Goal: Task Accomplishment & Management: Complete application form

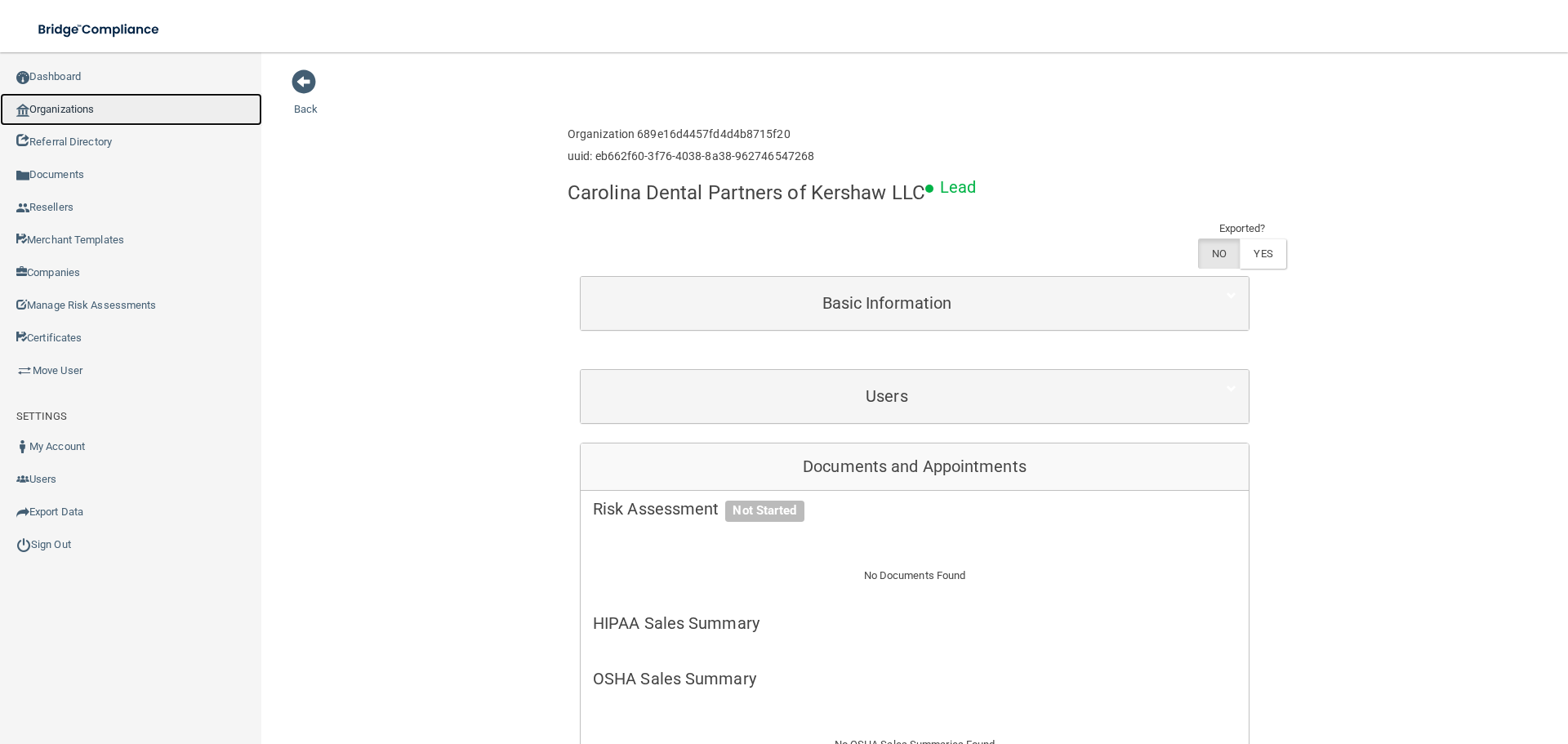
click at [70, 116] on link "Organizations" at bounding box center [131, 109] width 262 height 33
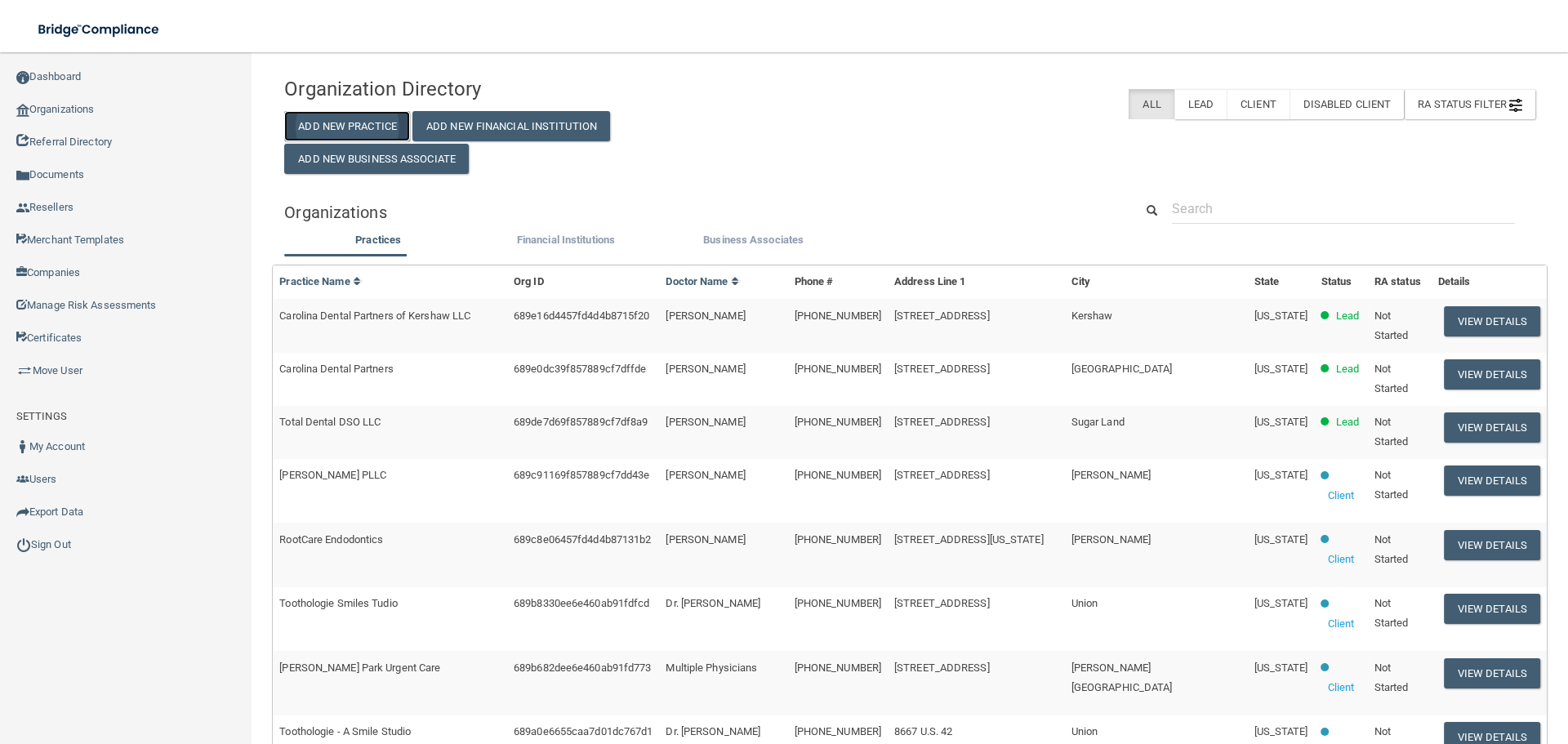
click at [361, 126] on button "Add New Practice" at bounding box center [347, 126] width 126 height 30
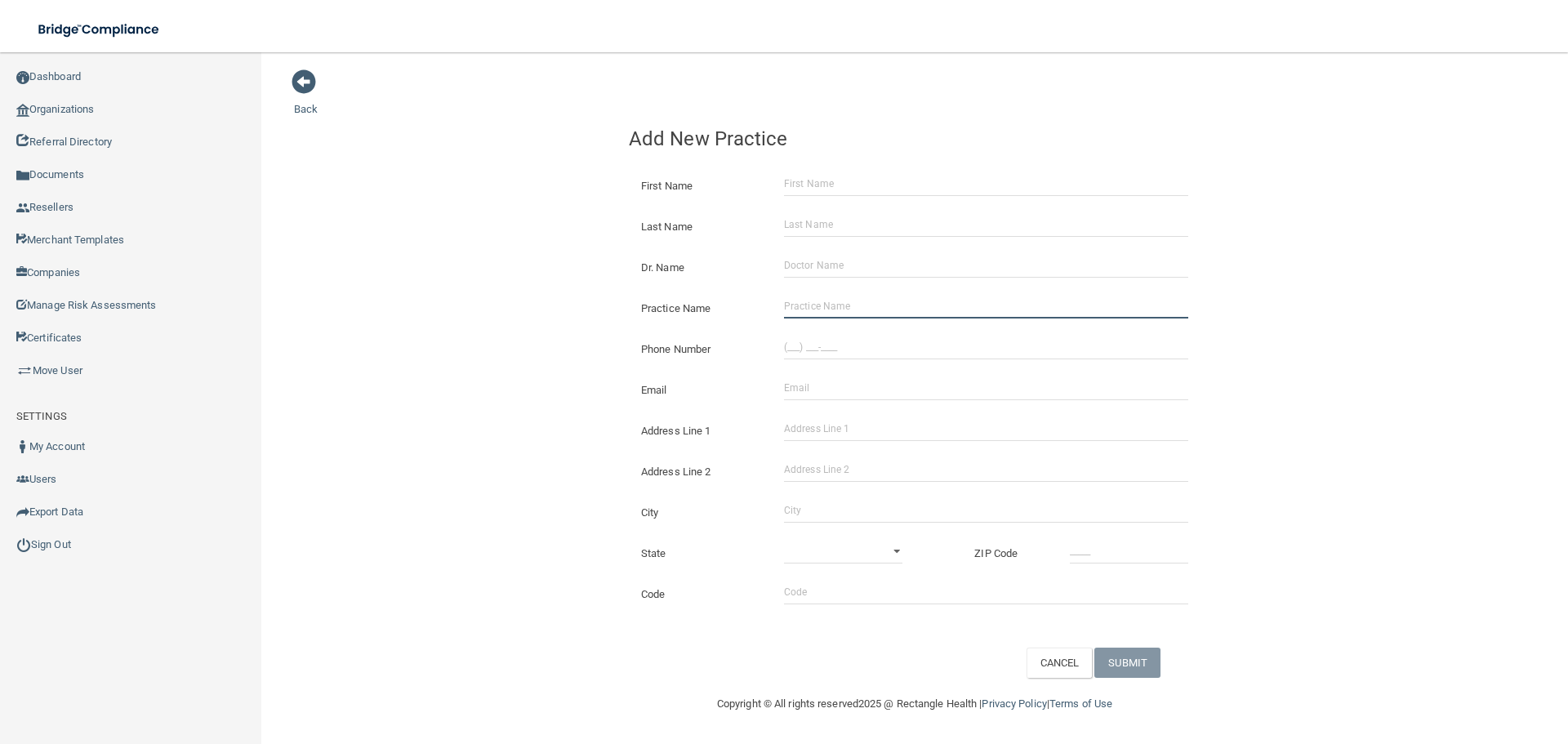
drag, startPoint x: 808, startPoint y: 312, endPoint x: 717, endPoint y: 321, distance: 91.4
click at [808, 312] on input "Practice Name" at bounding box center [986, 306] width 404 height 25
paste input "[PERSON_NAME] Wellness"
type input "[PERSON_NAME] Wellness"
click at [812, 342] on input "(___) ___-____" at bounding box center [986, 347] width 404 height 25
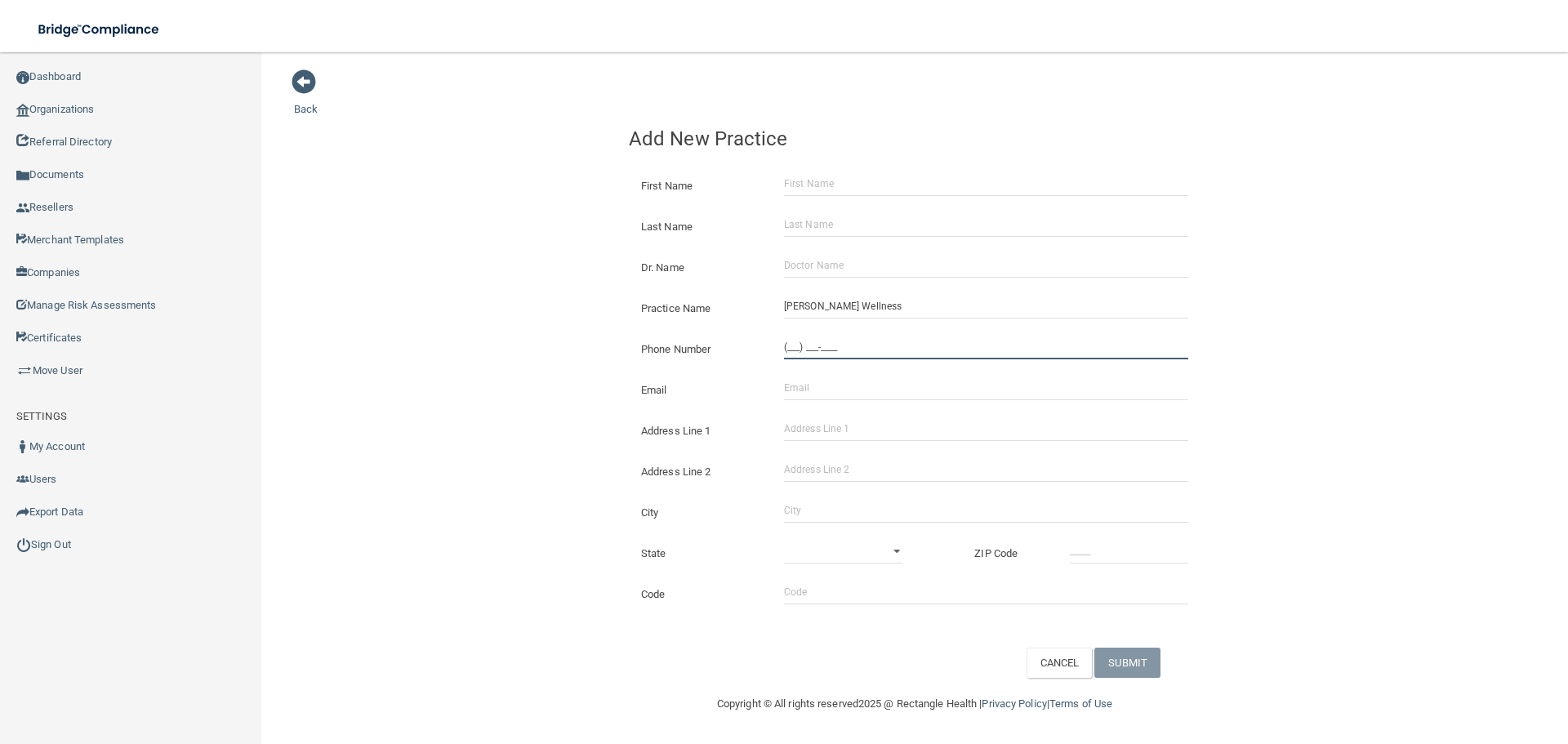
paste input "270) 952-4205"
type input "[PHONE_NUMBER]"
drag, startPoint x: 849, startPoint y: 423, endPoint x: 849, endPoint y: 439, distance: 16.0
click at [849, 423] on input "Address Line 1" at bounding box center [986, 428] width 404 height 25
paste input "[STREET_ADDRESS]"
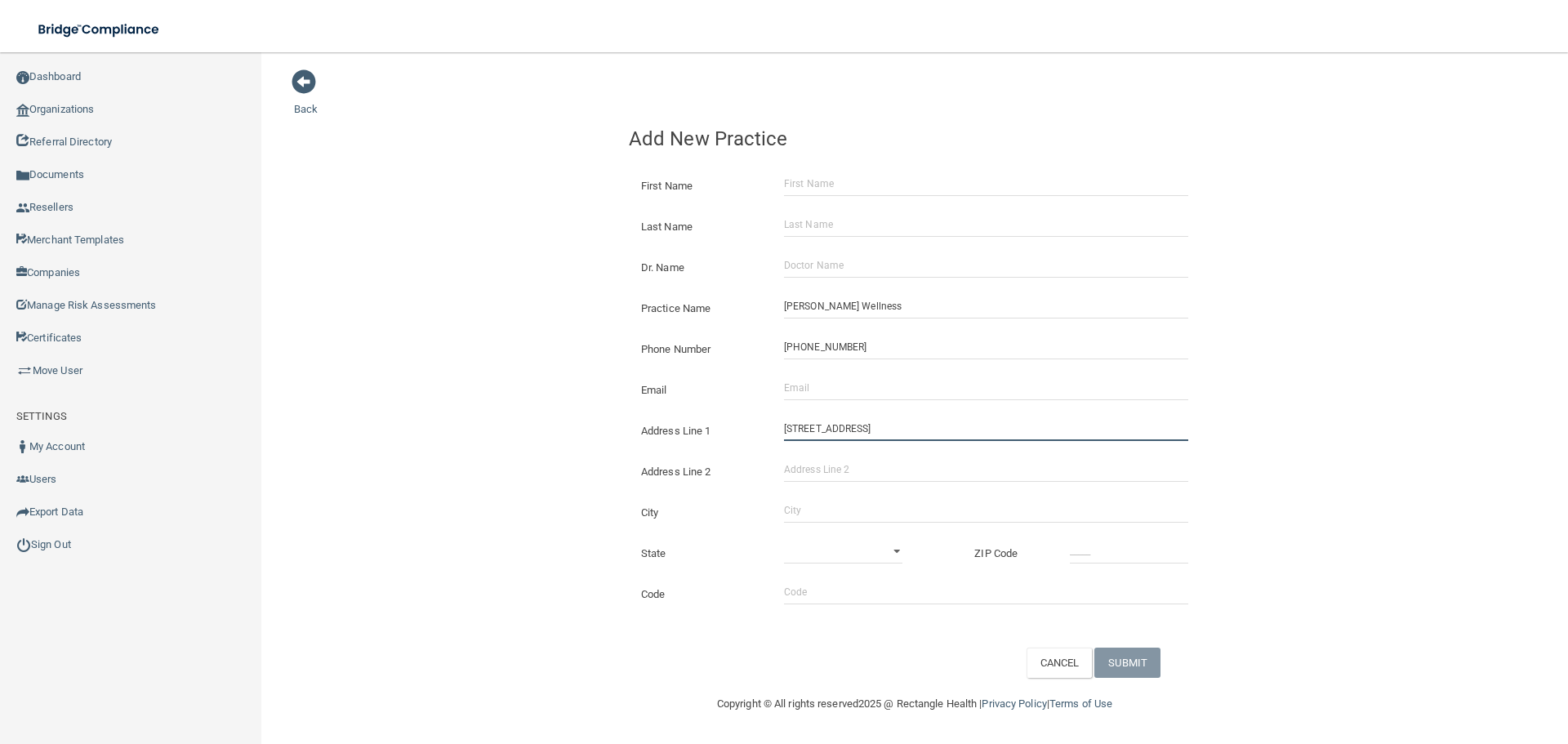
type input "[STREET_ADDRESS]"
click at [805, 504] on input "City" at bounding box center [986, 510] width 404 height 25
type input "[GEOGRAPHIC_DATA]"
click at [811, 543] on select "[US_STATE] [US_STATE] [US_STATE] [US_STATE] [US_STATE] [US_STATE] [US_STATE] [U…" at bounding box center [843, 551] width 118 height 25
select select "14"
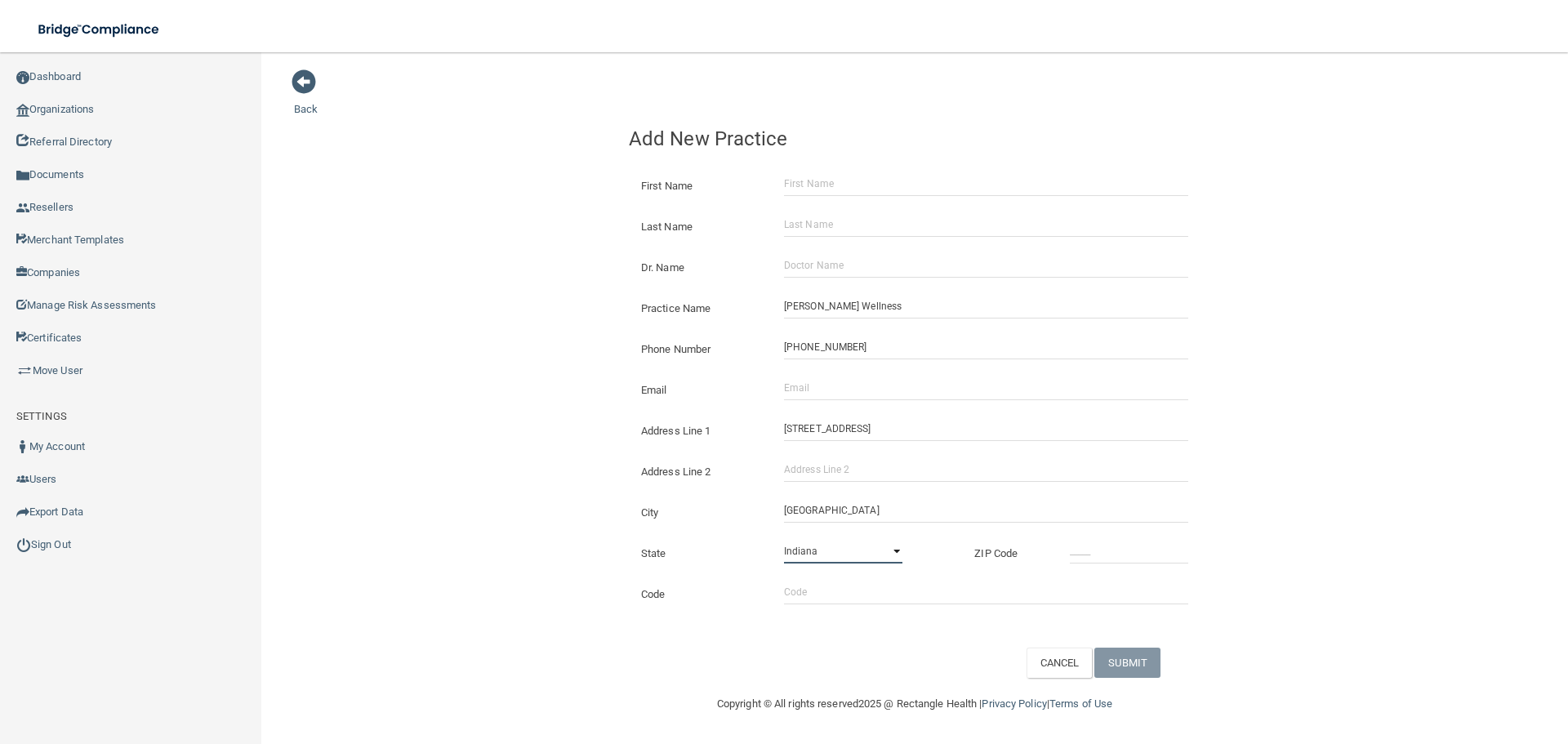
click at [784, 539] on select "[US_STATE] [US_STATE] [US_STATE] [US_STATE] [US_STATE] [US_STATE] [US_STATE] [U…" at bounding box center [843, 551] width 118 height 25
click at [1094, 542] on input "_____" at bounding box center [1129, 551] width 118 height 25
type input "47725"
click at [541, 467] on div "Back Add New Practice First Name Last Name Dr. Name Practice Name [PERSON_NAME]…" at bounding box center [914, 372] width 1241 height 609
drag, startPoint x: 901, startPoint y: 390, endPoint x: 879, endPoint y: 392, distance: 22.1
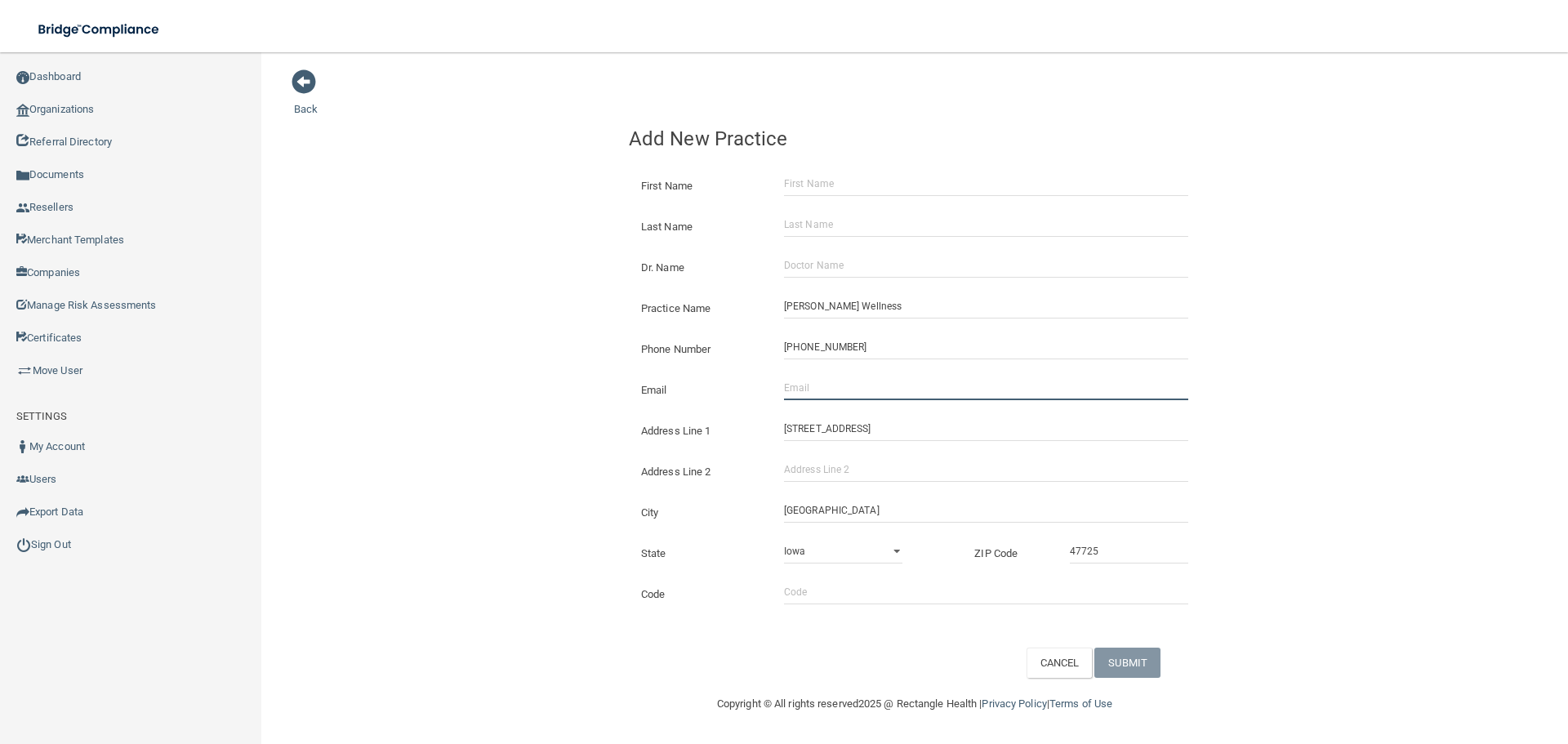
click at [901, 390] on input "Email" at bounding box center [986, 387] width 404 height 25
paste input "[EMAIL_ADDRESS][DOMAIN_NAME]"
type input "[EMAIL_ADDRESS][DOMAIN_NAME]"
drag, startPoint x: 565, startPoint y: 357, endPoint x: 265, endPoint y: 379, distance: 300.8
click at [505, 358] on div "Back Add New Practice First Name Last Name Dr. Name Practice Name [PERSON_NAME]…" at bounding box center [914, 372] width 1241 height 609
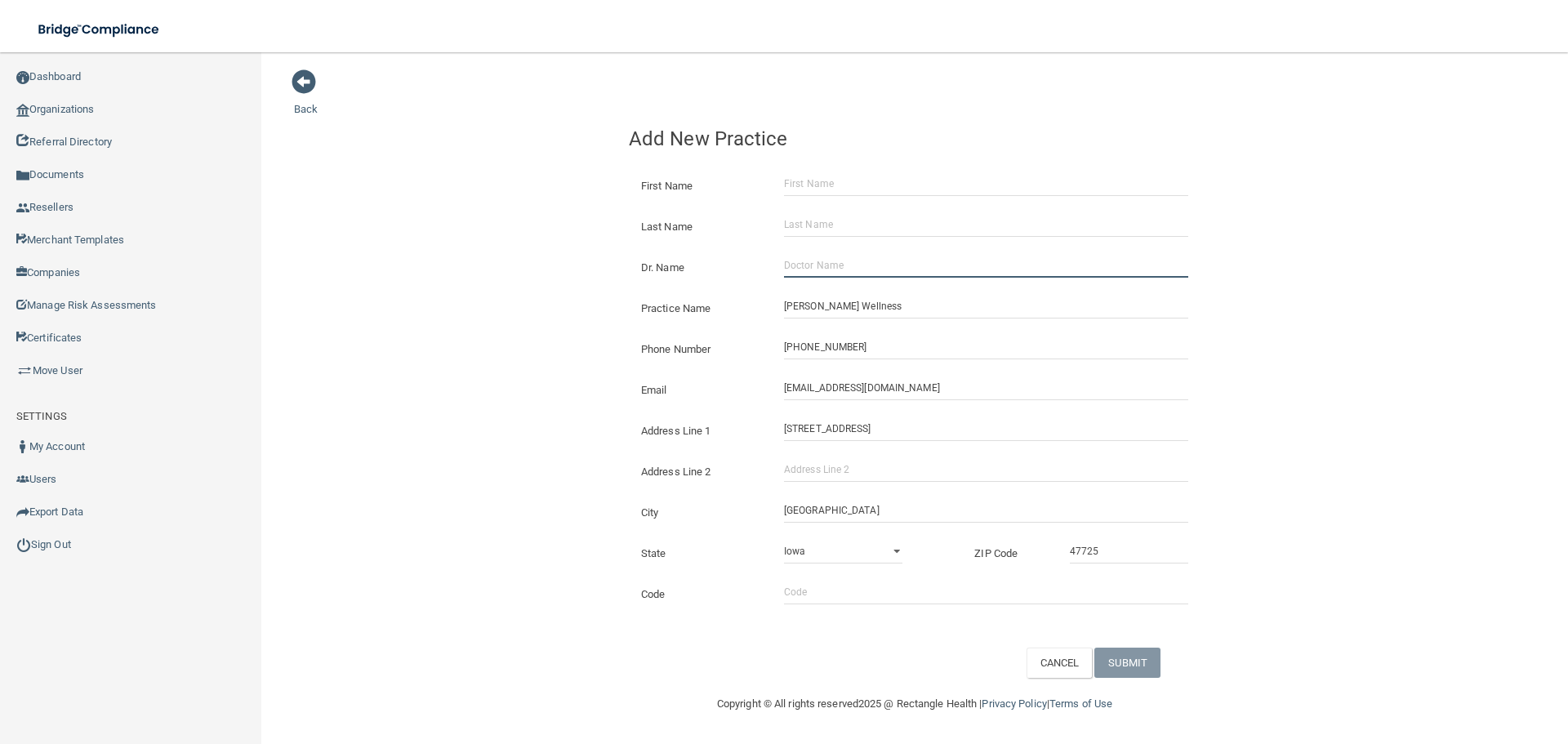
click at [859, 266] on input "Dr. Name" at bounding box center [986, 265] width 404 height 25
paste input "Select Item 1 [PERSON_NAME]"
drag, startPoint x: 864, startPoint y: 266, endPoint x: 732, endPoint y: 257, distance: 132.3
click at [735, 253] on div "Dr. Name Select Item 1 [PERSON_NAME]" at bounding box center [914, 253] width 572 height 0
click at [803, 257] on input "[PERSON_NAME]" at bounding box center [986, 265] width 404 height 25
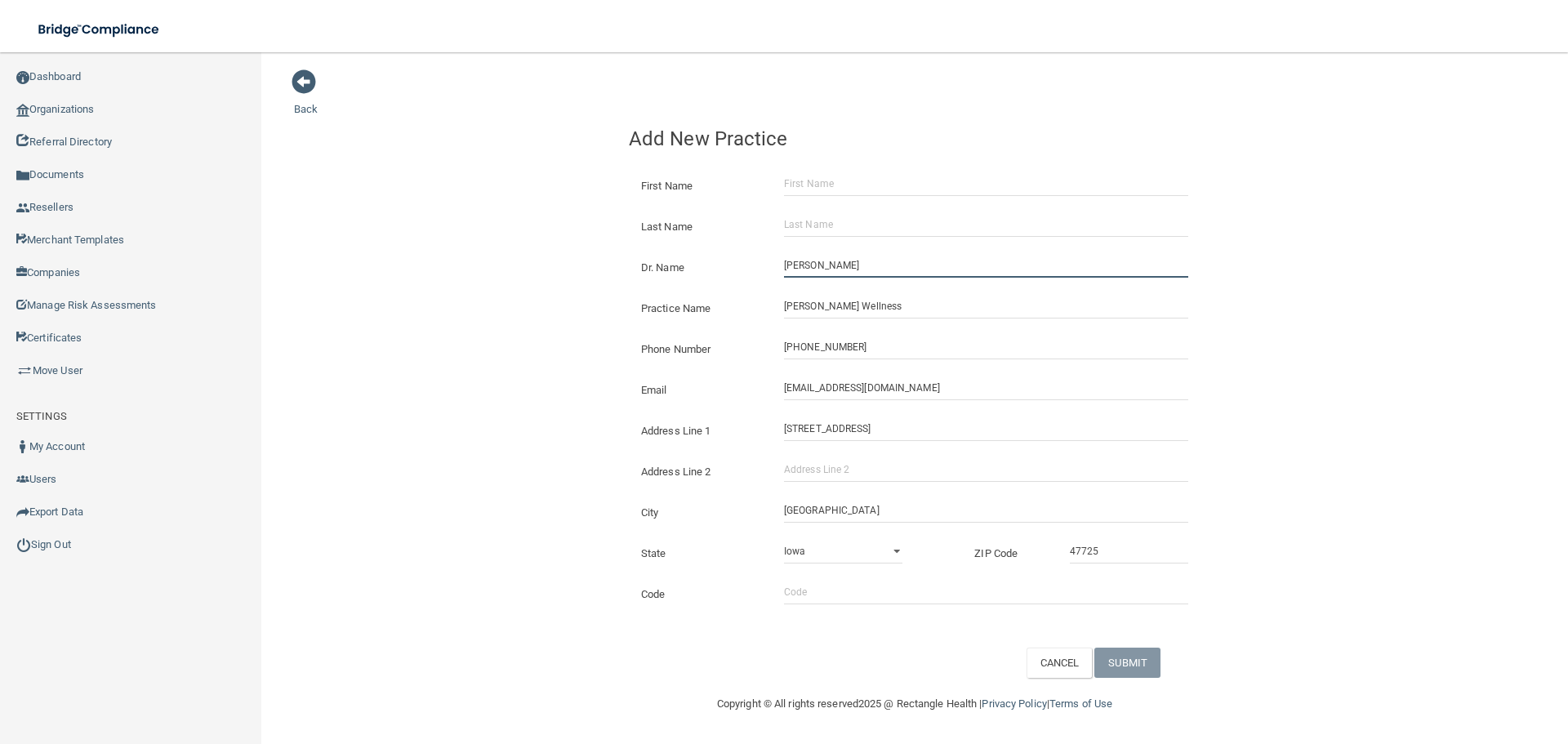
click at [803, 257] on input "[PERSON_NAME]" at bounding box center [986, 265] width 404 height 25
type input "[PERSON_NAME]"
drag, startPoint x: 844, startPoint y: 196, endPoint x: 837, endPoint y: 191, distance: 8.6
click at [844, 196] on input "First Name" at bounding box center [986, 183] width 404 height 25
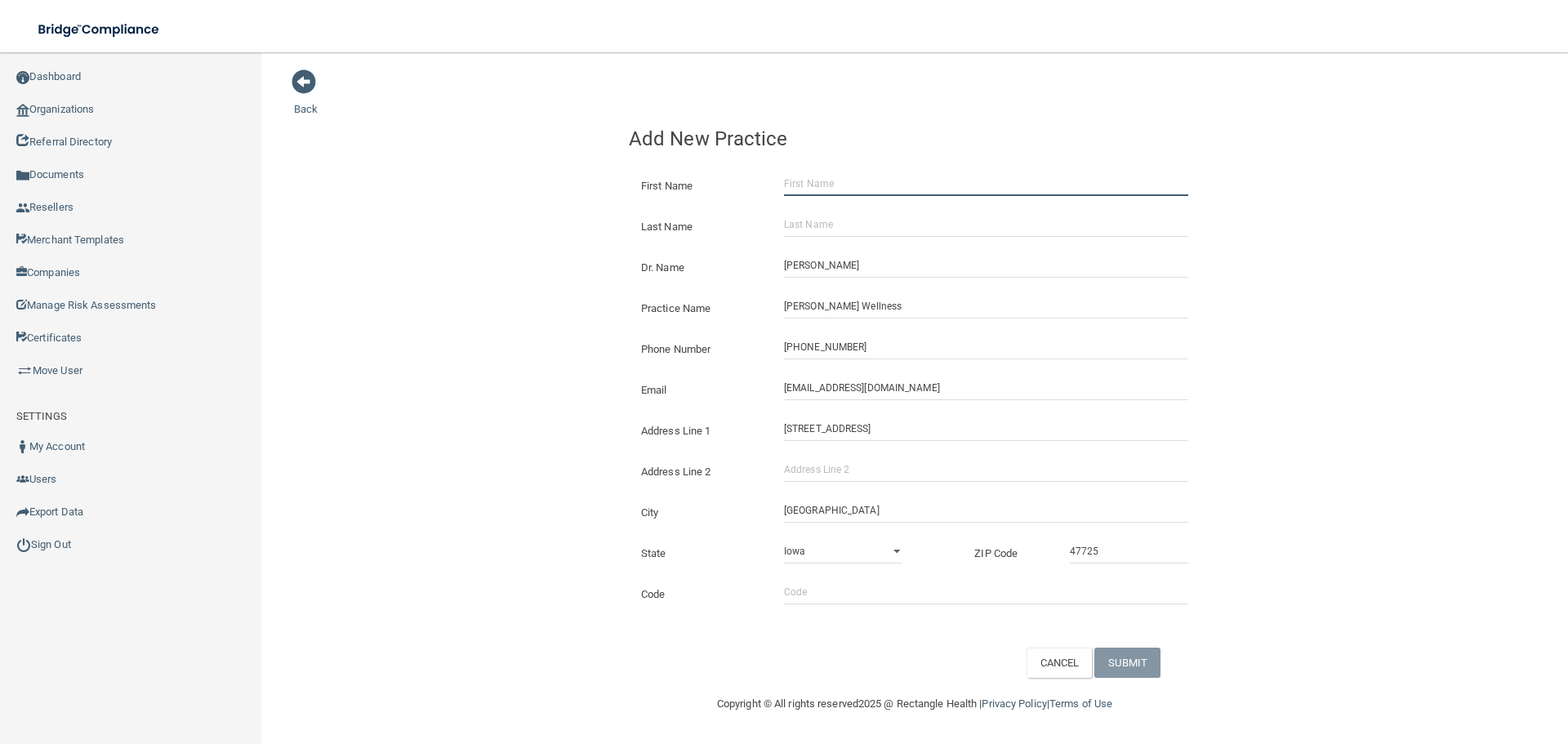
paste input "[PERSON_NAME]"
click at [833, 190] on input "[PERSON_NAME]" at bounding box center [986, 183] width 404 height 25
type input "[PERSON_NAME]"
click at [828, 219] on input "Last Name" at bounding box center [986, 224] width 404 height 25
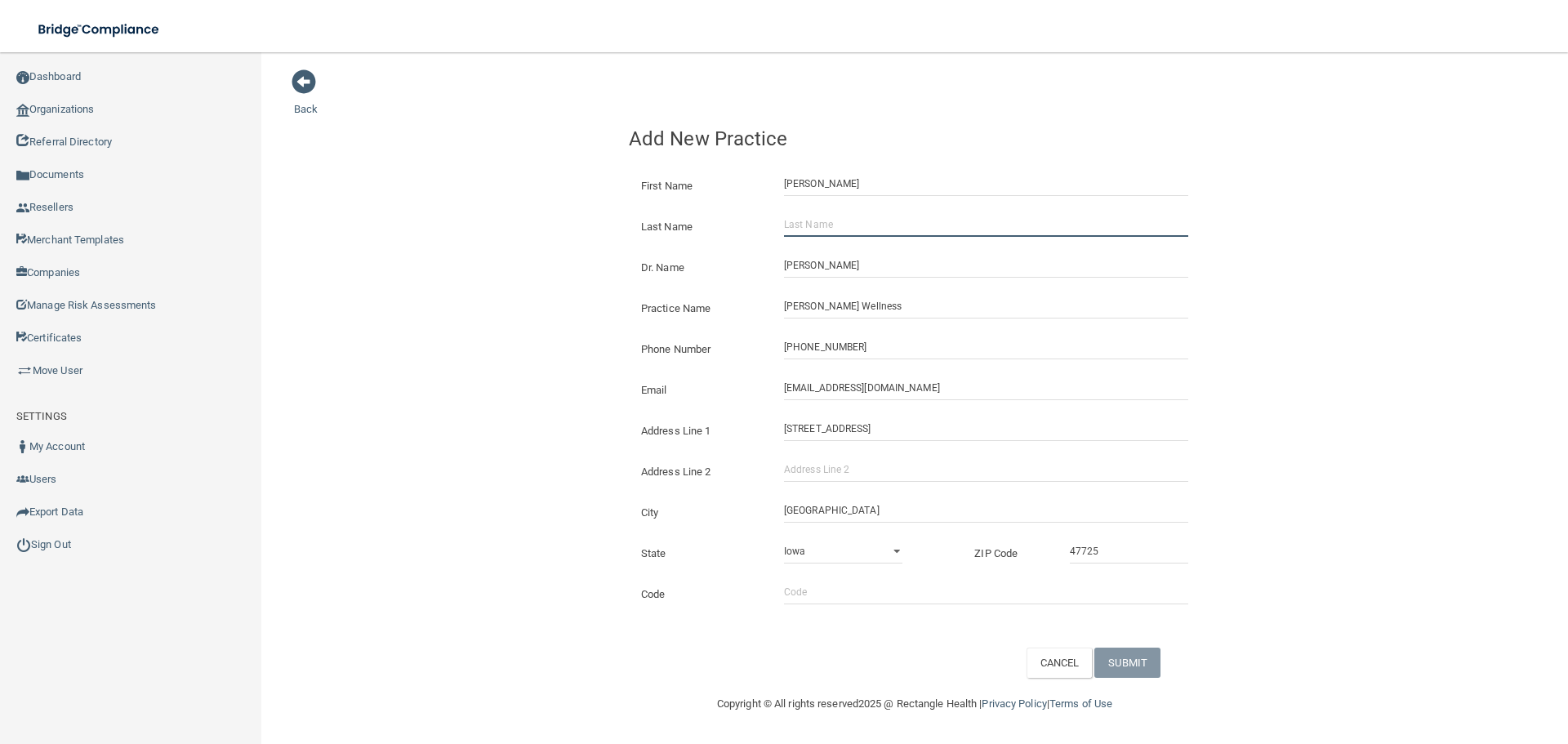
paste input "[PERSON_NAME]"
type input "[PERSON_NAME]"
click at [1141, 660] on button "SUBMIT" at bounding box center [1126, 662] width 66 height 30
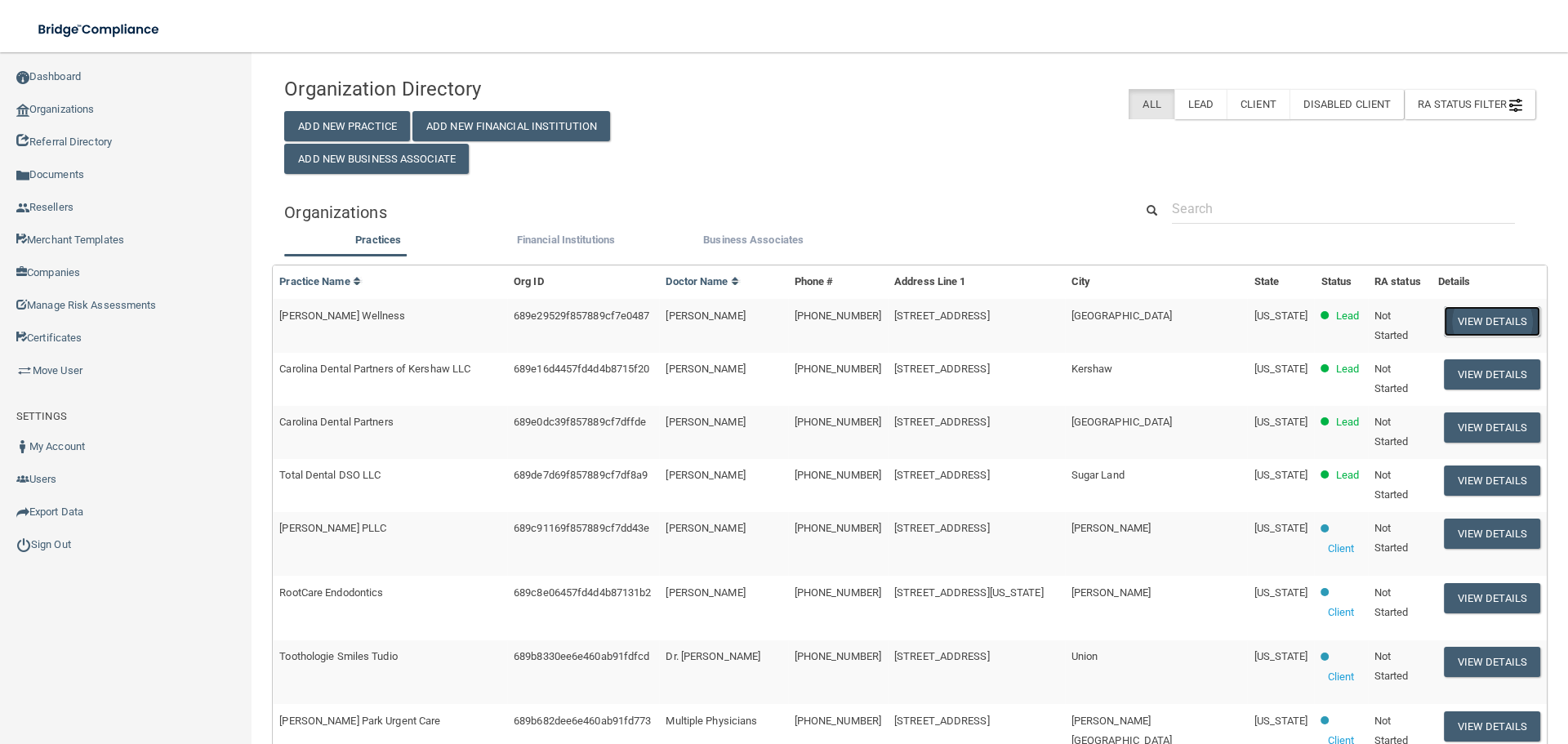
click at [1471, 312] on button "View Details" at bounding box center [1492, 321] width 97 height 30
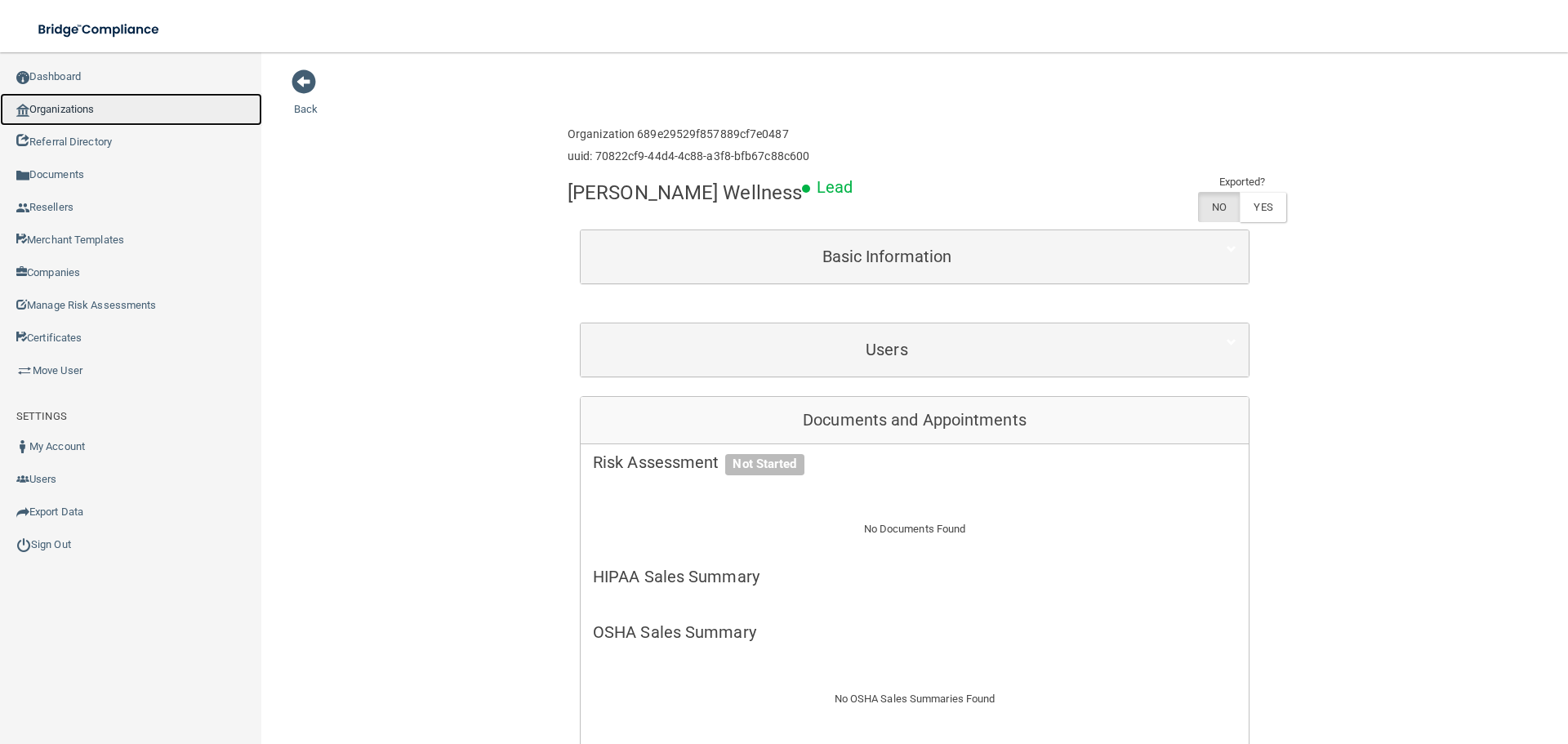
click at [113, 114] on link "Organizations" at bounding box center [131, 109] width 262 height 33
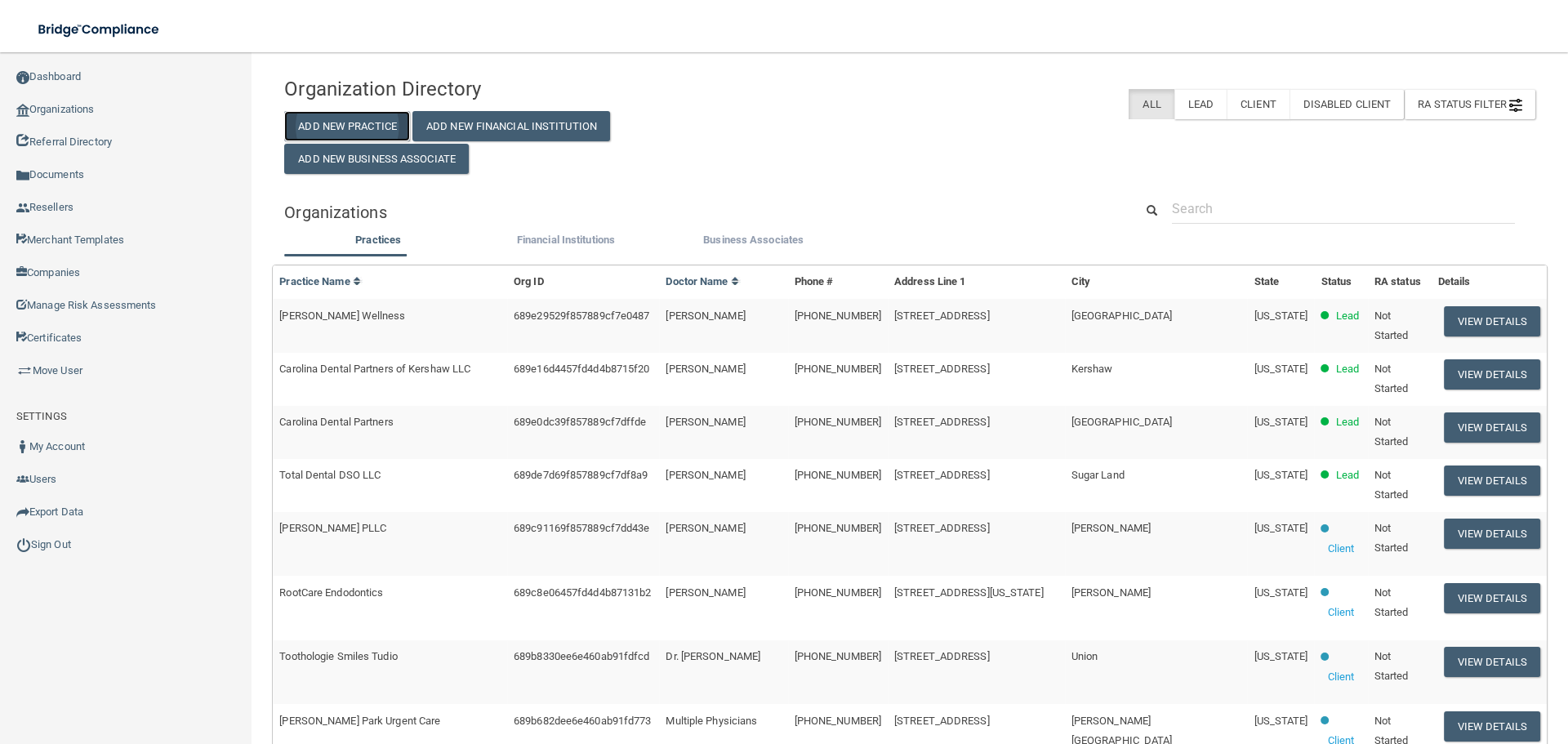
click at [320, 130] on button "Add New Practice" at bounding box center [347, 126] width 126 height 30
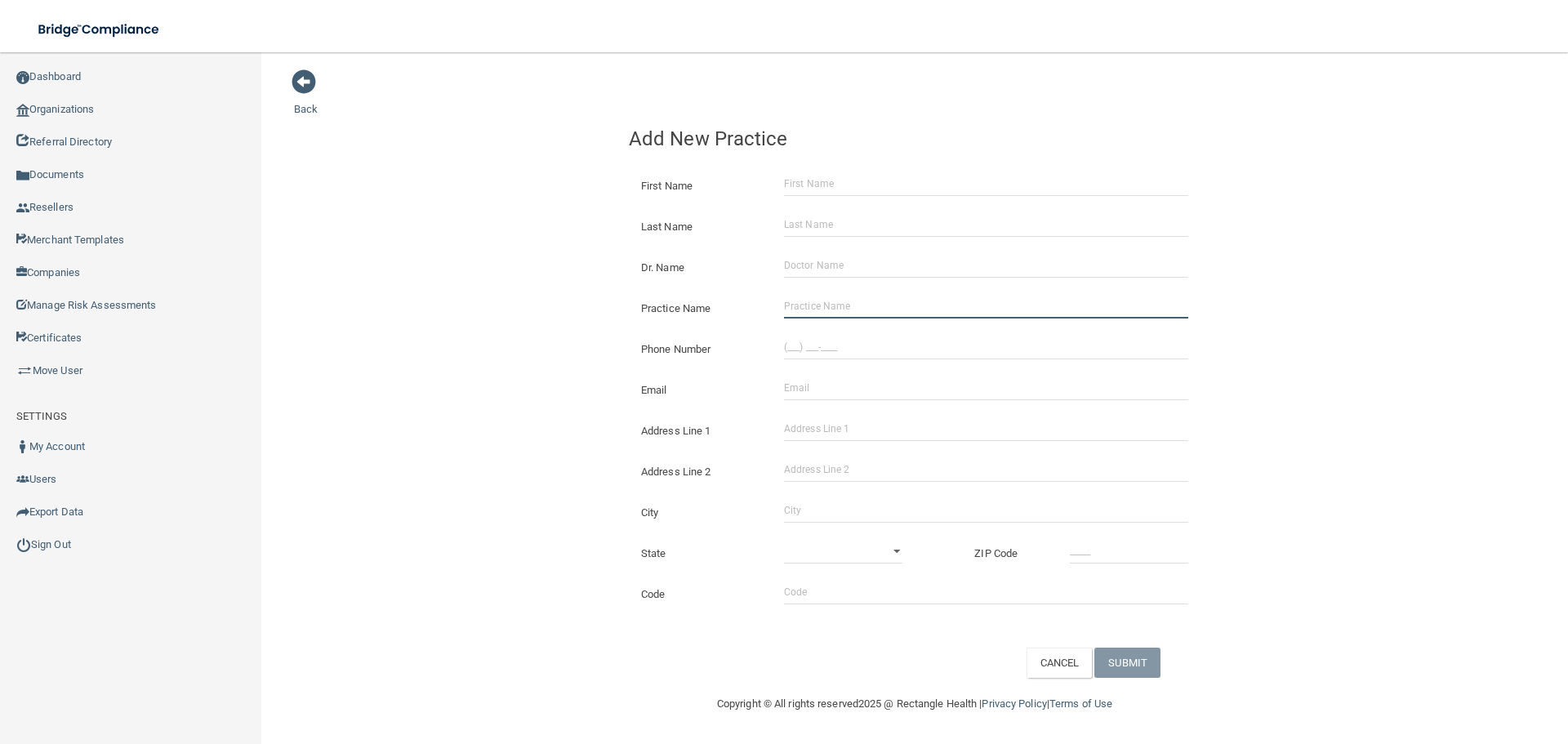
click at [840, 294] on input "Practice Name" at bounding box center [986, 306] width 404 height 25
paste input "Garden Springs Dental"
type input "Garden Springs Dental"
drag, startPoint x: 912, startPoint y: 354, endPoint x: 859, endPoint y: 349, distance: 53.2
click at [912, 354] on input "(___) ___-____" at bounding box center [986, 347] width 404 height 25
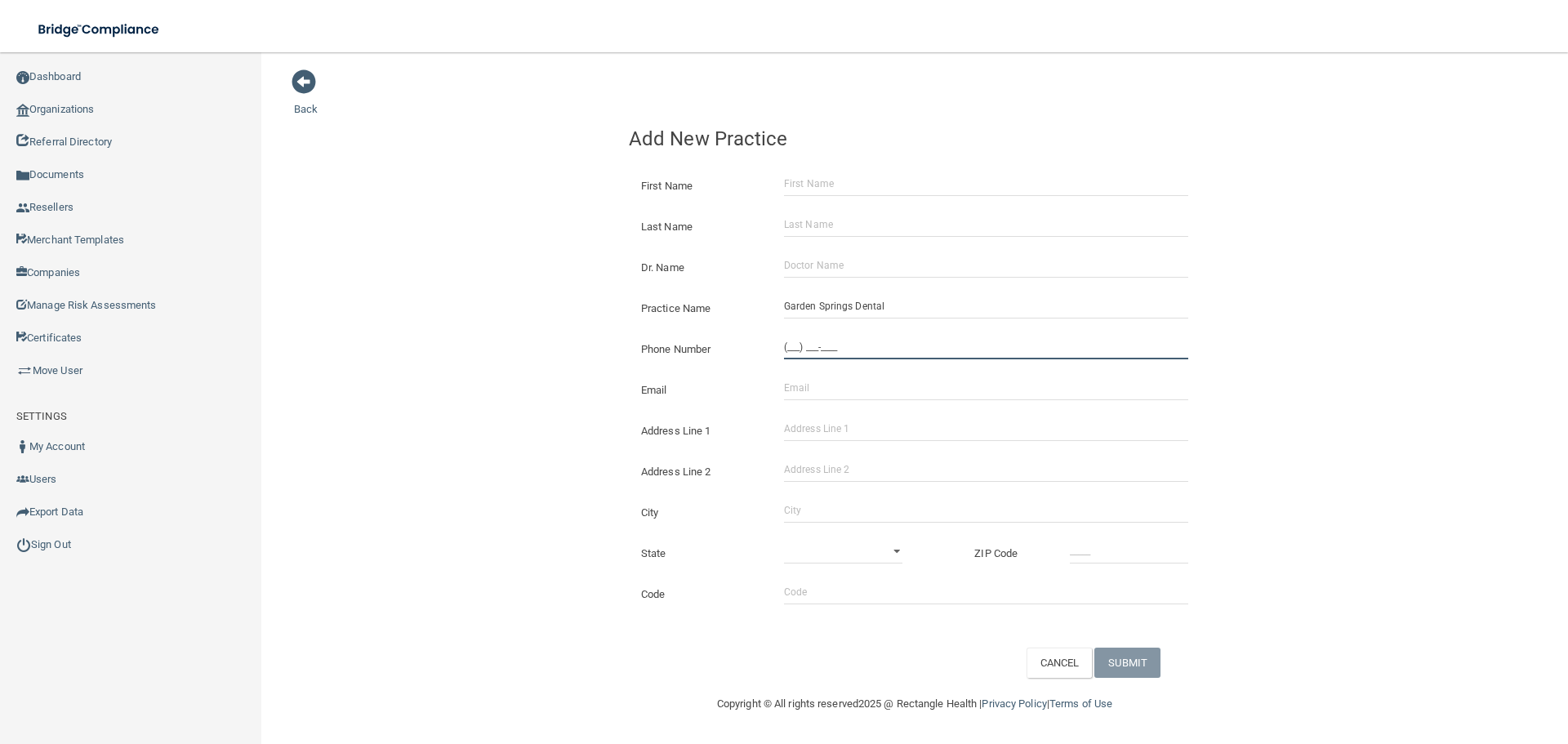
paste input "859) 277-1189"
type input "[PHONE_NUMBER]"
drag, startPoint x: 562, startPoint y: 298, endPoint x: 76, endPoint y: 296, distance: 486.0
click at [511, 297] on div "Back Add New Practice First Name Last Name Dr. Name Practice Name [GEOGRAPHIC_D…" at bounding box center [914, 372] width 1241 height 609
drag, startPoint x: 886, startPoint y: 423, endPoint x: 872, endPoint y: 425, distance: 14.1
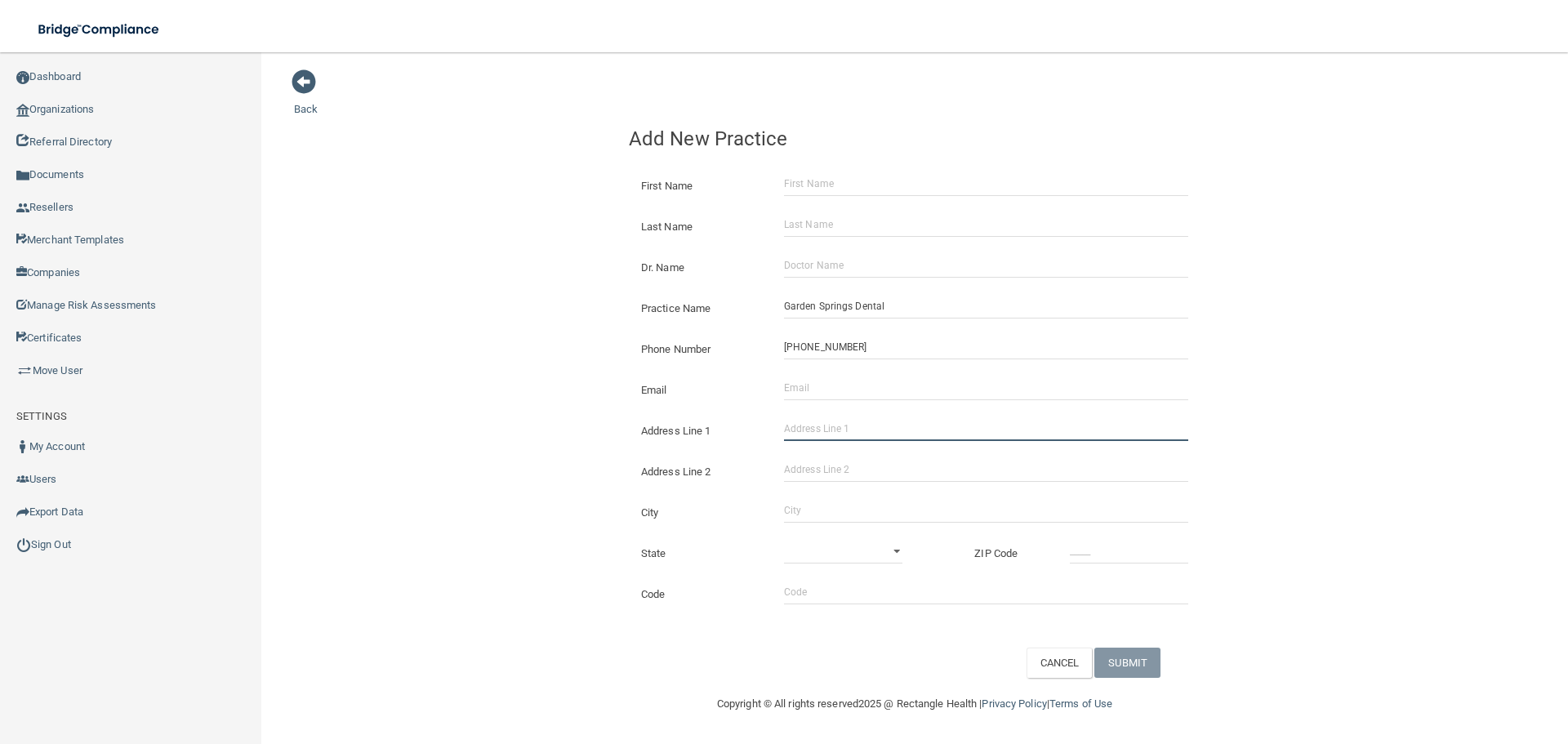
click at [885, 423] on input "Address Line 1" at bounding box center [986, 428] width 404 height 25
paste input "[STREET_ADDRESS][PERSON_NAME]"
type input "[STREET_ADDRESS][PERSON_NAME]"
click at [834, 497] on div "City" at bounding box center [914, 505] width 596 height 41
click at [833, 501] on input "City" at bounding box center [986, 510] width 404 height 25
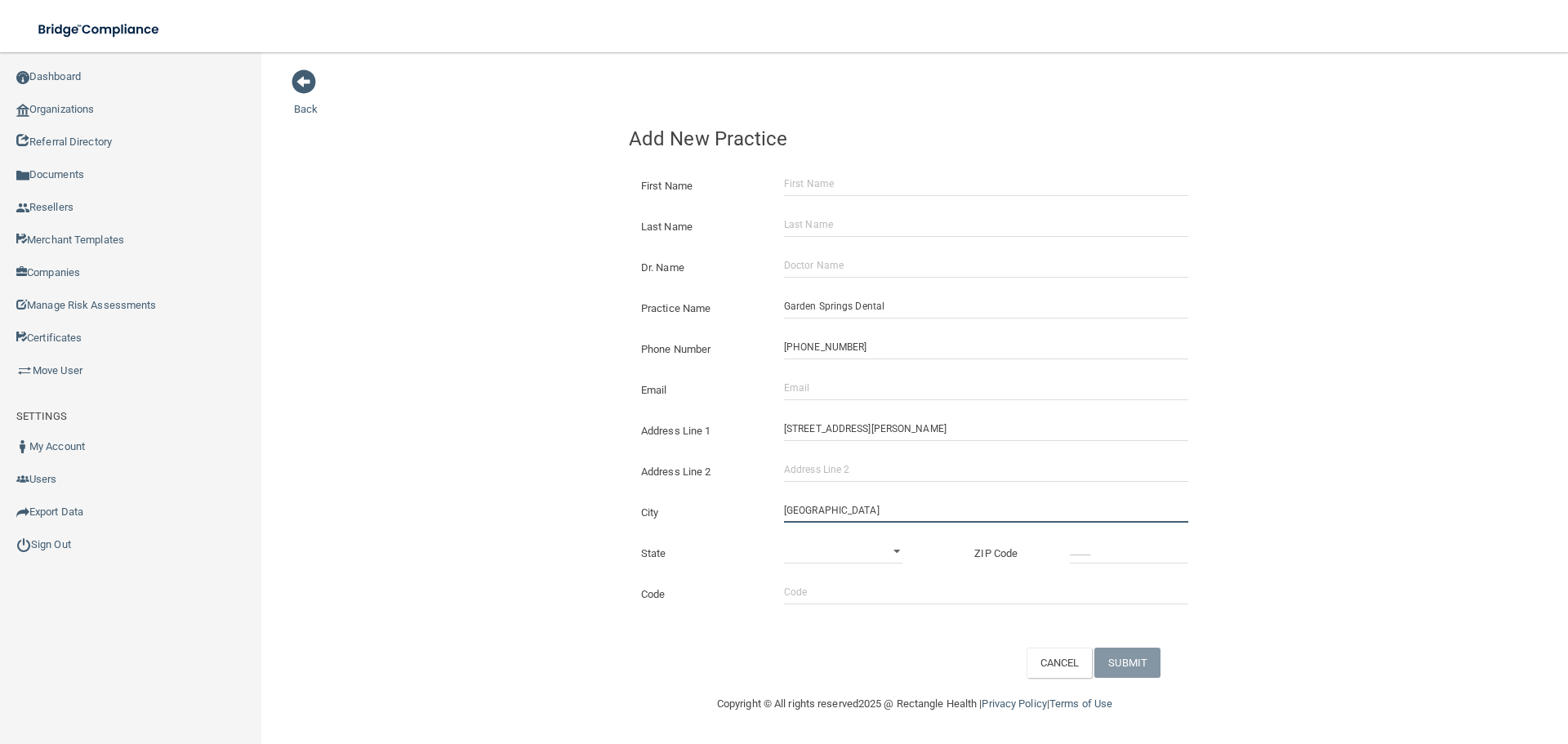
type input "[GEOGRAPHIC_DATA]"
click at [848, 533] on div "State [US_STATE] [US_STATE] [US_STATE] [US_STATE] [US_STATE] [US_STATE] [US_STA…" at bounding box center [914, 546] width 596 height 41
click at [848, 539] on select "[US_STATE] [US_STATE] [US_STATE] [US_STATE] [US_STATE] [US_STATE] [US_STATE] [U…" at bounding box center [843, 551] width 118 height 25
select select "17"
click at [784, 539] on select "[US_STATE] [US_STATE] [US_STATE] [US_STATE] [US_STATE] [US_STATE] [US_STATE] [U…" at bounding box center [843, 551] width 118 height 25
